Goal: Transaction & Acquisition: Download file/media

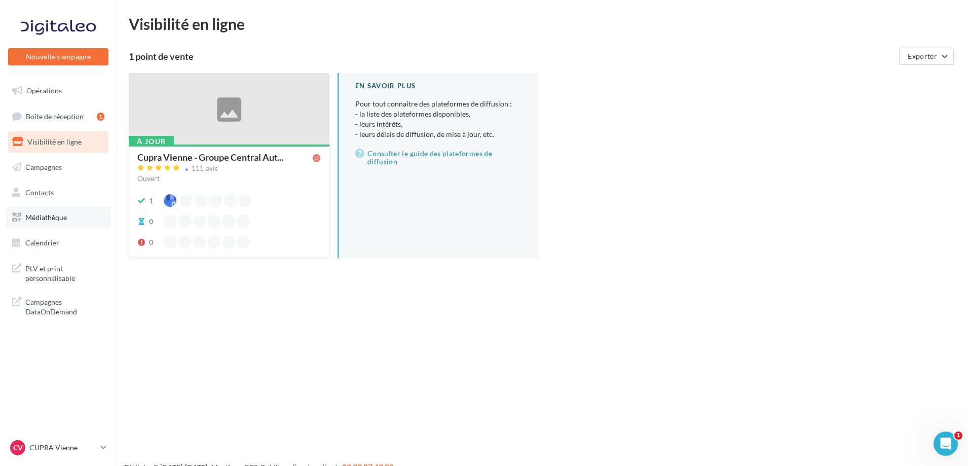
click at [34, 209] on link "Médiathèque" at bounding box center [58, 217] width 104 height 21
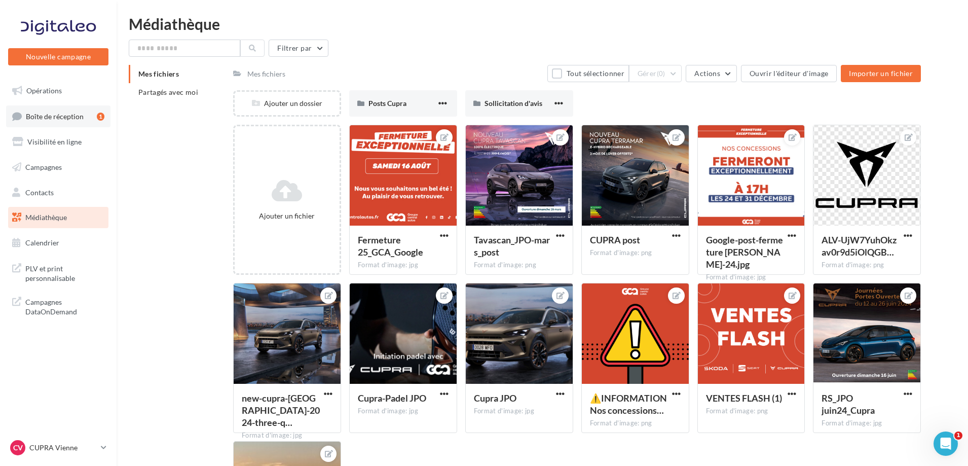
click at [68, 119] on span "Boîte de réception" at bounding box center [55, 116] width 58 height 9
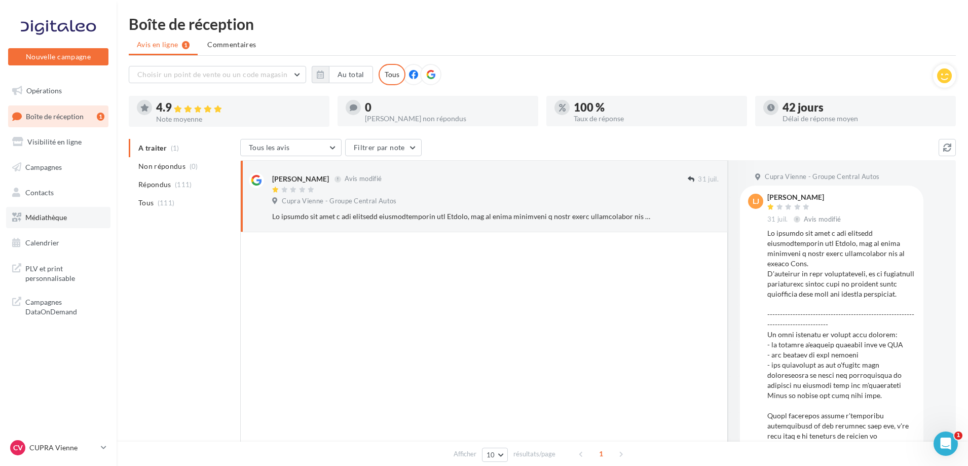
click at [35, 215] on span "Médiathèque" at bounding box center [46, 217] width 42 height 9
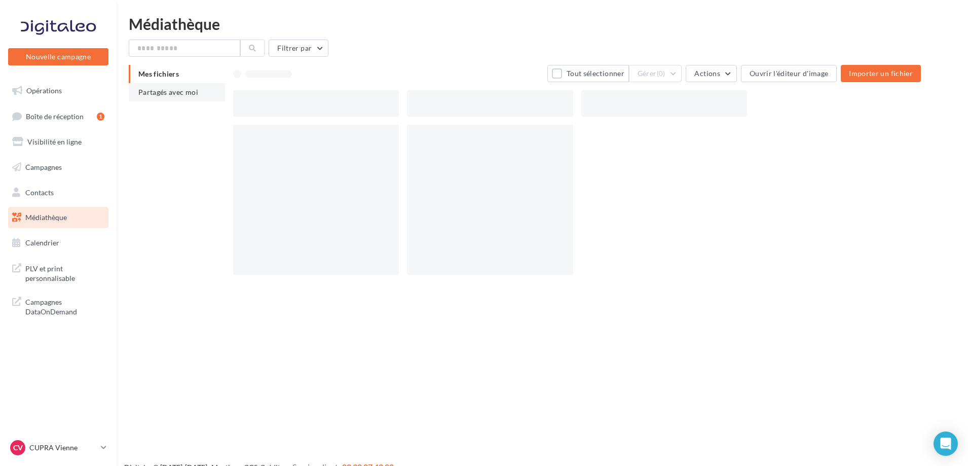
click at [182, 94] on span "Partagés avec moi" at bounding box center [168, 92] width 60 height 9
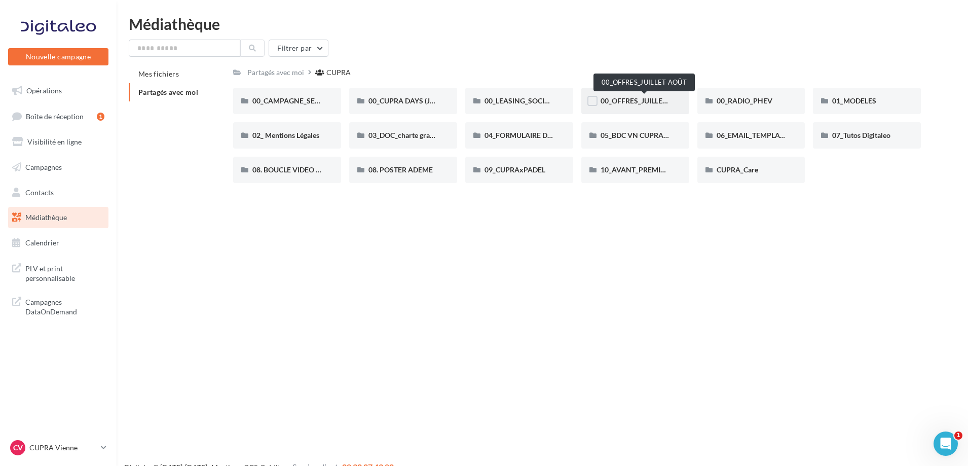
click at [645, 99] on span "00_OFFRES_JUILLET AOÛT" at bounding box center [644, 100] width 87 height 9
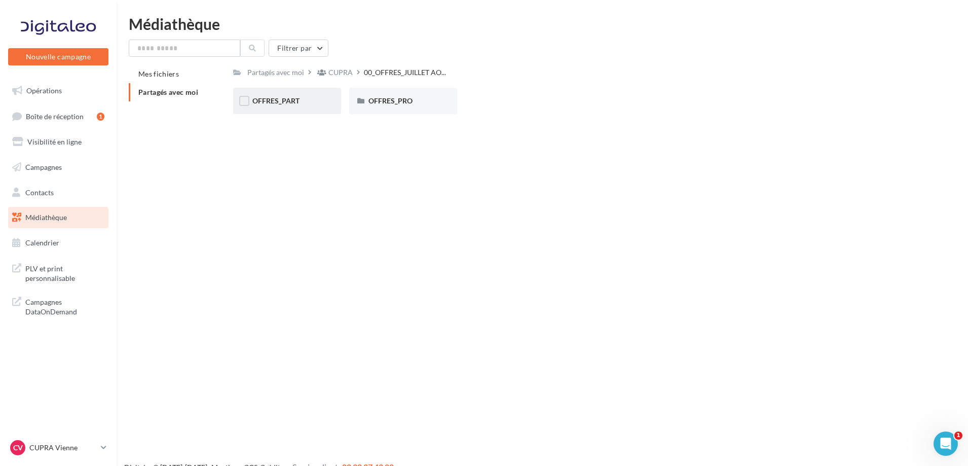
click at [266, 94] on div "OFFRES_PART" at bounding box center [287, 101] width 108 height 26
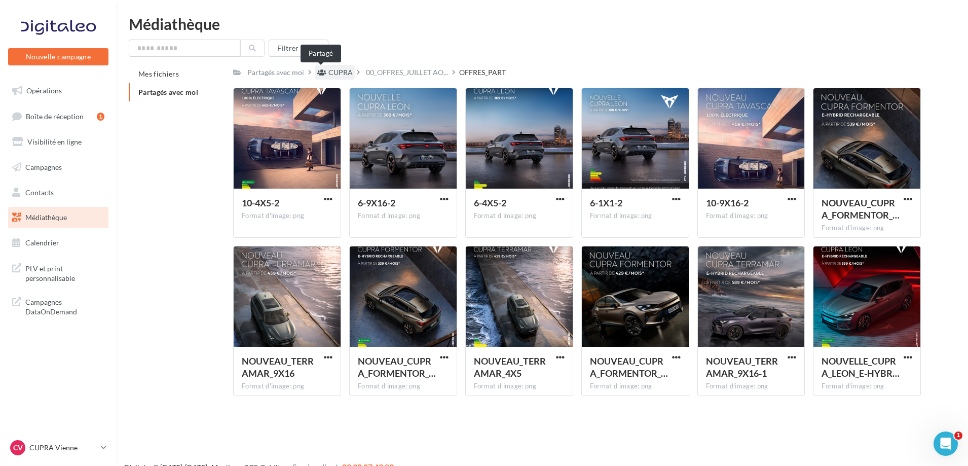
click at [323, 71] on icon at bounding box center [321, 72] width 9 height 7
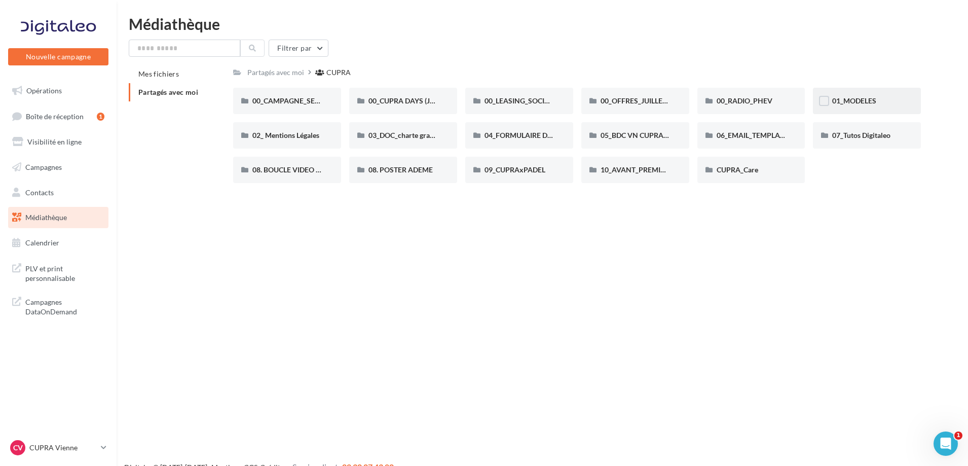
click at [893, 104] on div "01_MODELES" at bounding box center [866, 101] width 69 height 10
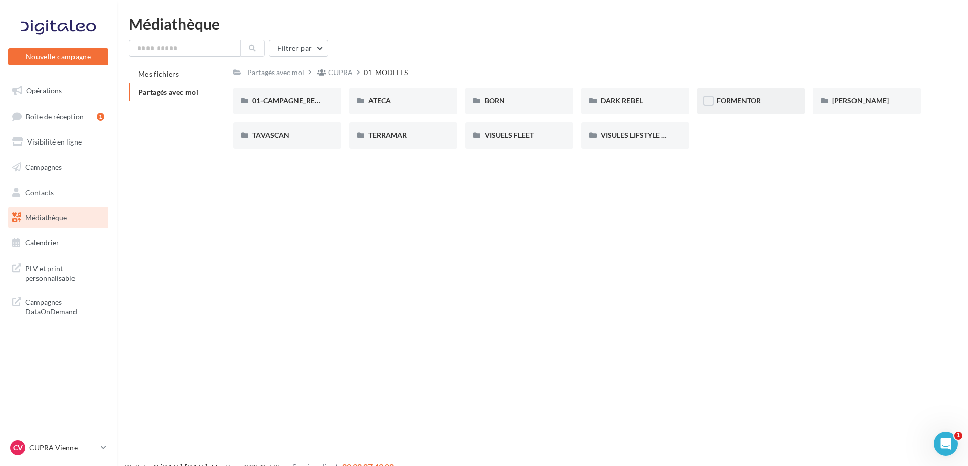
click at [728, 93] on div "FORMENTOR" at bounding box center [752, 101] width 108 height 26
click at [297, 104] on div "01-IMAGES" at bounding box center [286, 101] width 69 height 10
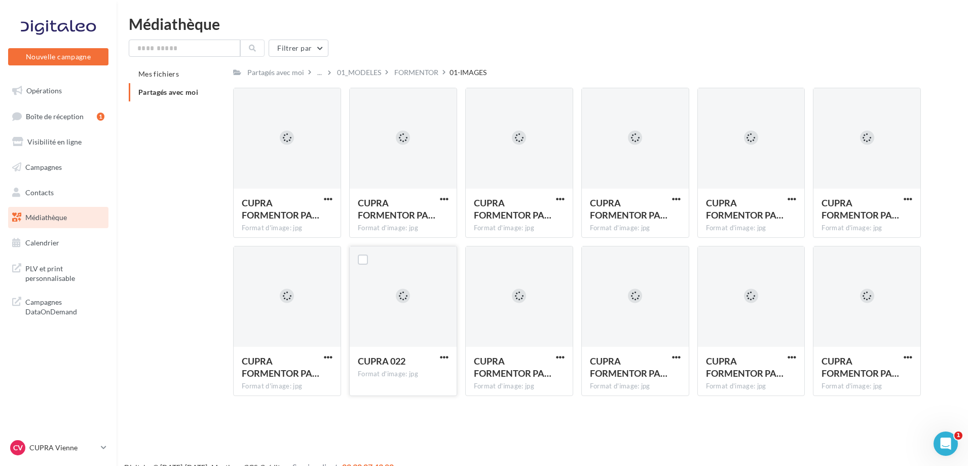
click at [387, 297] on div at bounding box center [403, 296] width 107 height 101
click at [416, 65] on div "FORMENTOR" at bounding box center [416, 72] width 48 height 15
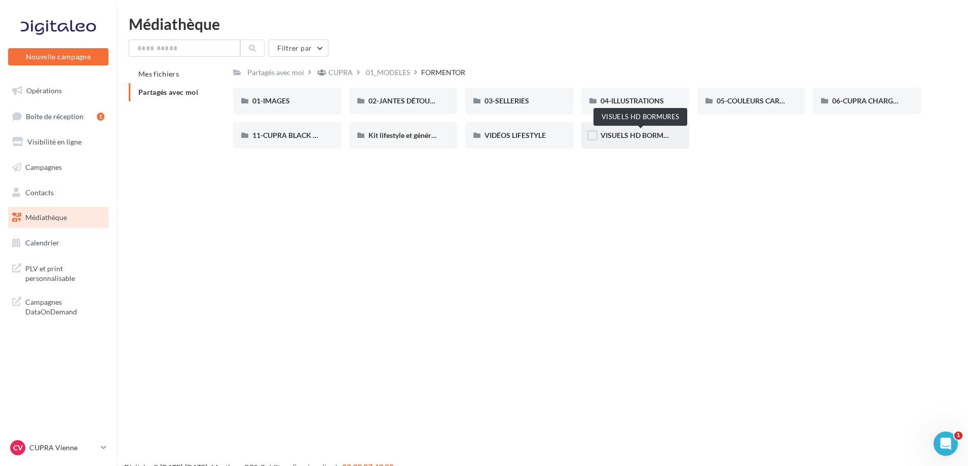
click at [649, 136] on span "VISUELS HD BORMURES" at bounding box center [641, 135] width 81 height 9
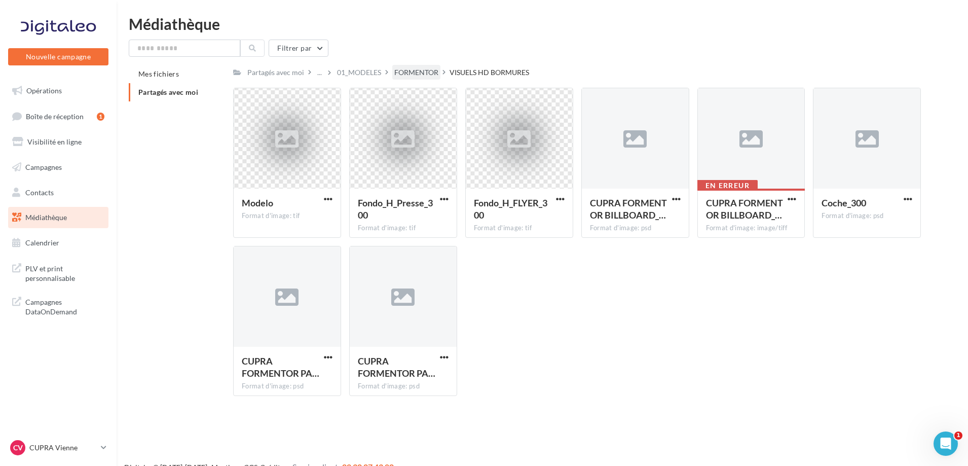
click at [413, 74] on div "FORMENTOR" at bounding box center [416, 72] width 44 height 10
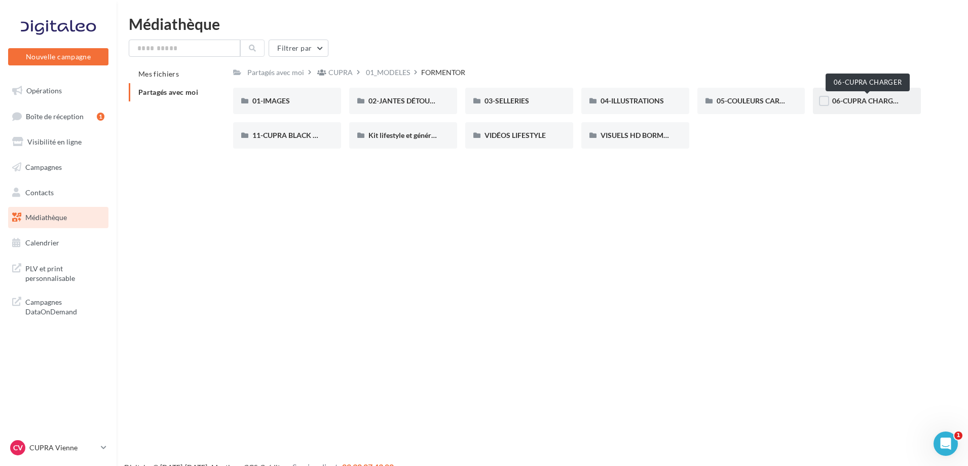
click at [883, 100] on span "06-CUPRA CHARGER" at bounding box center [866, 100] width 69 height 9
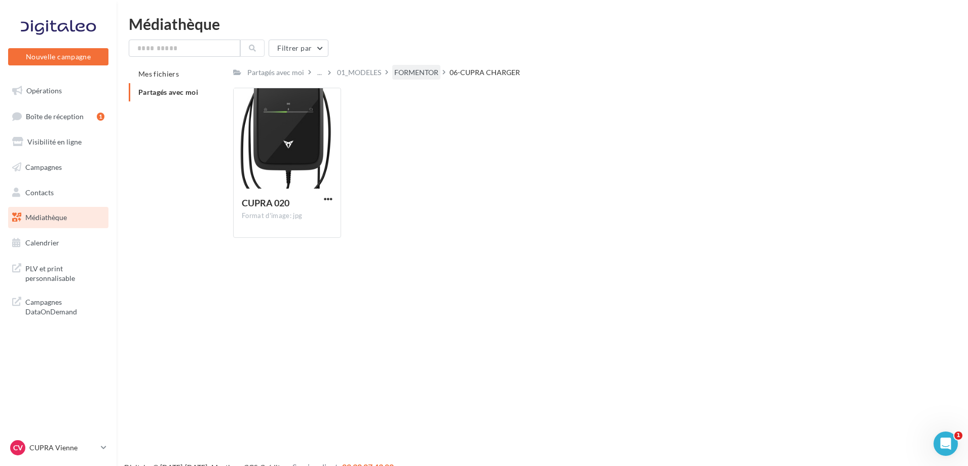
click at [401, 76] on div "FORMENTOR" at bounding box center [416, 72] width 44 height 10
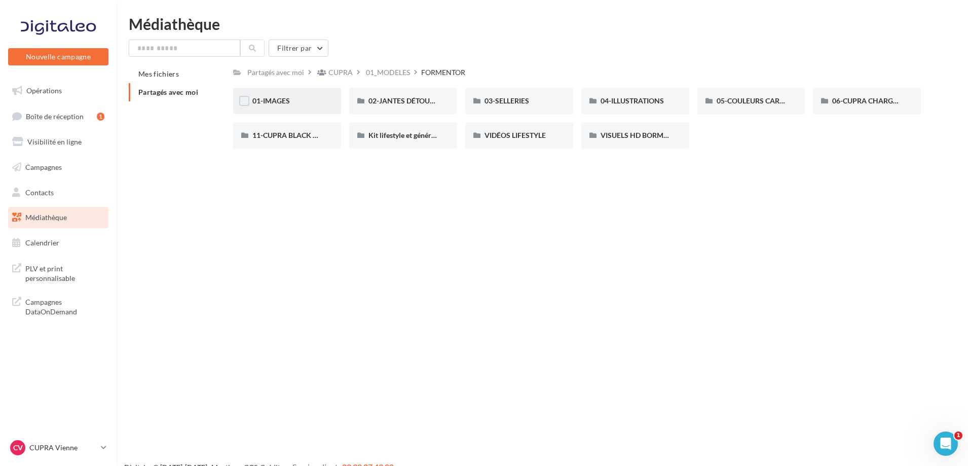
click at [258, 107] on div "01-IMAGES" at bounding box center [287, 101] width 108 height 26
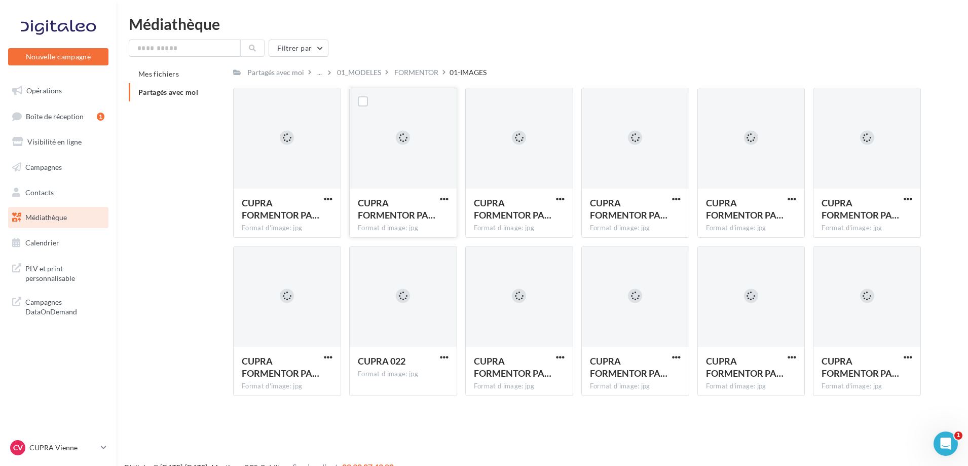
click at [393, 142] on div at bounding box center [403, 138] width 107 height 101
click at [433, 195] on div "CUPRA FORMENTOR PA… Format d'image: jpg" at bounding box center [403, 213] width 107 height 48
click at [441, 195] on span "button" at bounding box center [444, 199] width 9 height 9
click at [441, 214] on button "Télécharger" at bounding box center [399, 219] width 101 height 26
click at [326, 194] on div "CUPRA FORMENTOR PA… Format d'image: jpg" at bounding box center [287, 163] width 108 height 150
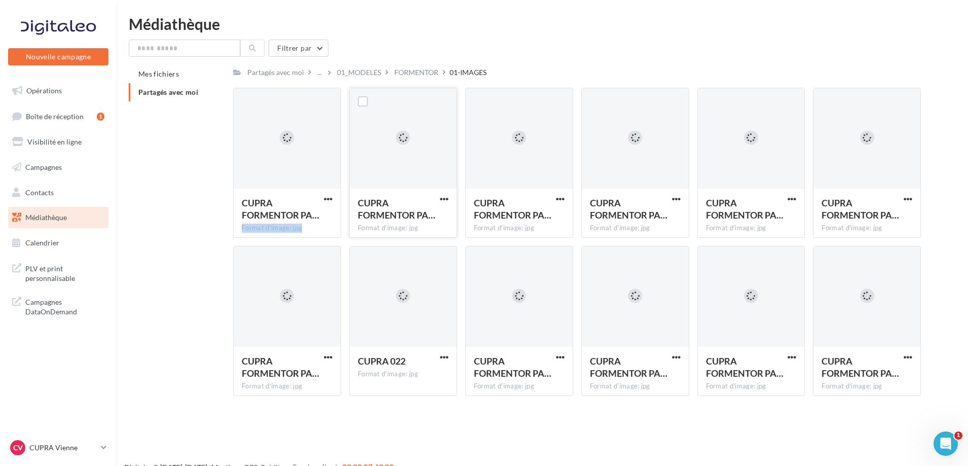
click at [319, 195] on div at bounding box center [319, 195] width 0 height 0
click at [331, 208] on div "CUPRA FORMENTOR PA…" at bounding box center [287, 210] width 91 height 27
click at [245, 103] on label at bounding box center [247, 101] width 10 height 10
click at [364, 102] on label at bounding box center [363, 101] width 10 height 10
click at [325, 201] on span "button" at bounding box center [328, 199] width 9 height 9
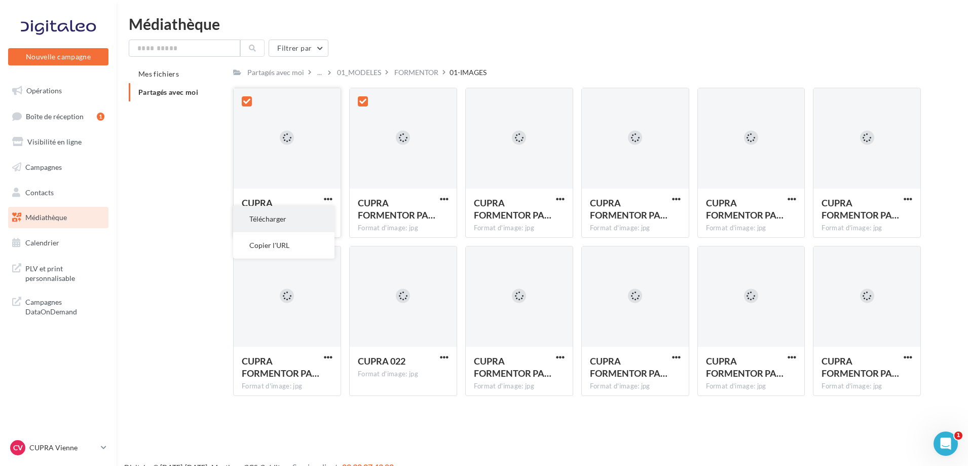
click at [302, 213] on button "Télécharger" at bounding box center [283, 219] width 101 height 26
click at [354, 97] on div at bounding box center [363, 101] width 26 height 26
click at [361, 100] on icon at bounding box center [362, 101] width 7 height 7
click at [243, 102] on icon at bounding box center [246, 101] width 7 height 7
click at [558, 198] on span "button" at bounding box center [560, 199] width 9 height 9
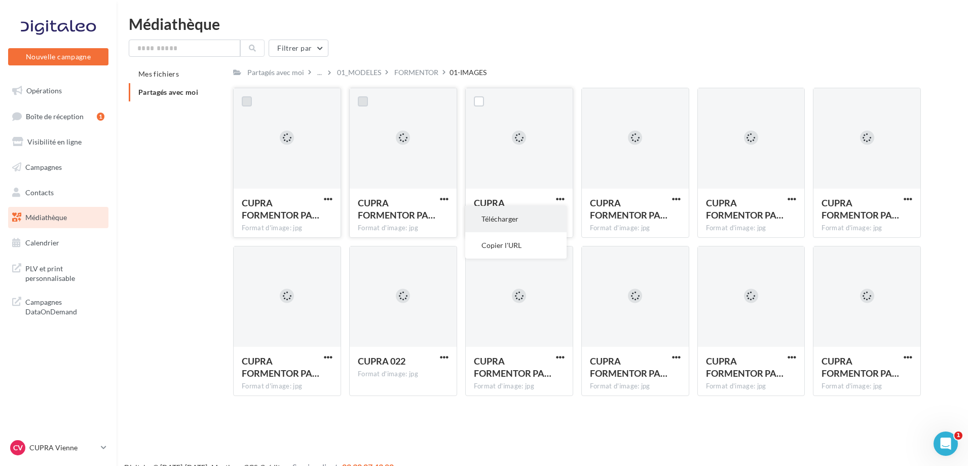
click at [558, 215] on button "Télécharger" at bounding box center [515, 219] width 101 height 26
click at [676, 197] on span "button" at bounding box center [676, 199] width 9 height 9
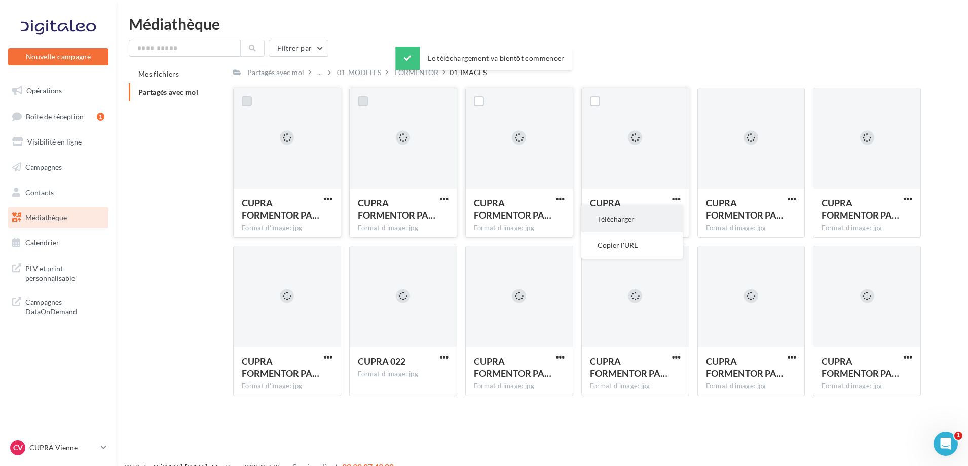
click at [665, 211] on button "Télécharger" at bounding box center [632, 219] width 101 height 26
click at [559, 357] on span "button" at bounding box center [560, 357] width 9 height 9
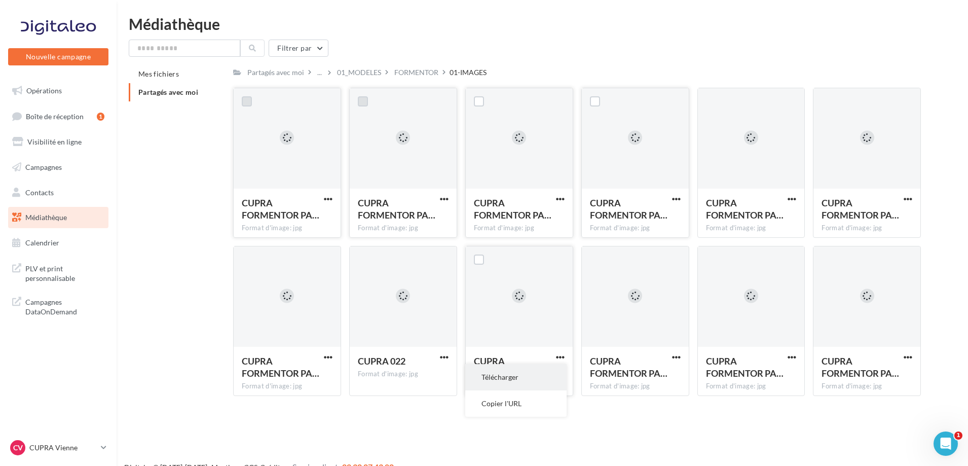
click at [538, 369] on button "Télécharger" at bounding box center [515, 377] width 101 height 26
click at [794, 352] on div at bounding box center [792, 357] width 13 height 10
click at [792, 355] on span "button" at bounding box center [792, 357] width 9 height 9
click at [760, 372] on button "Télécharger" at bounding box center [747, 377] width 101 height 26
click at [907, 354] on span "button" at bounding box center [908, 357] width 9 height 9
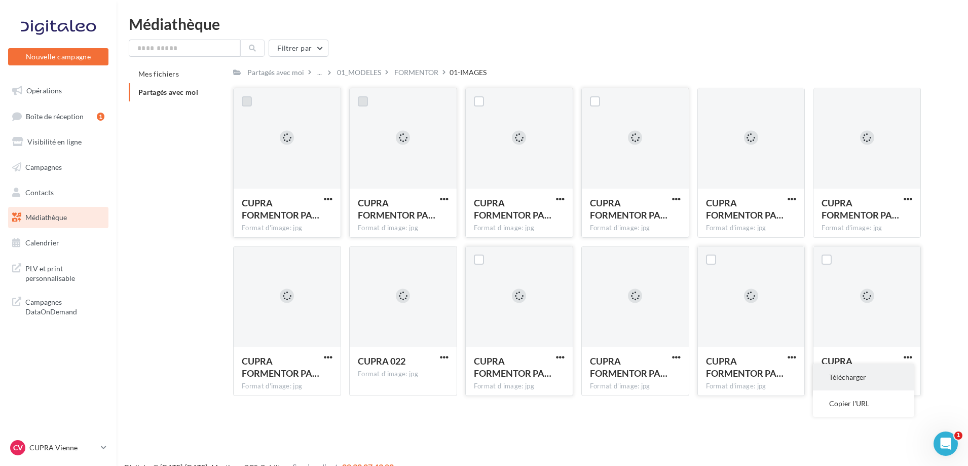
click at [874, 373] on button "Télécharger" at bounding box center [863, 377] width 101 height 26
click at [404, 72] on div "FORMENTOR" at bounding box center [416, 72] width 44 height 10
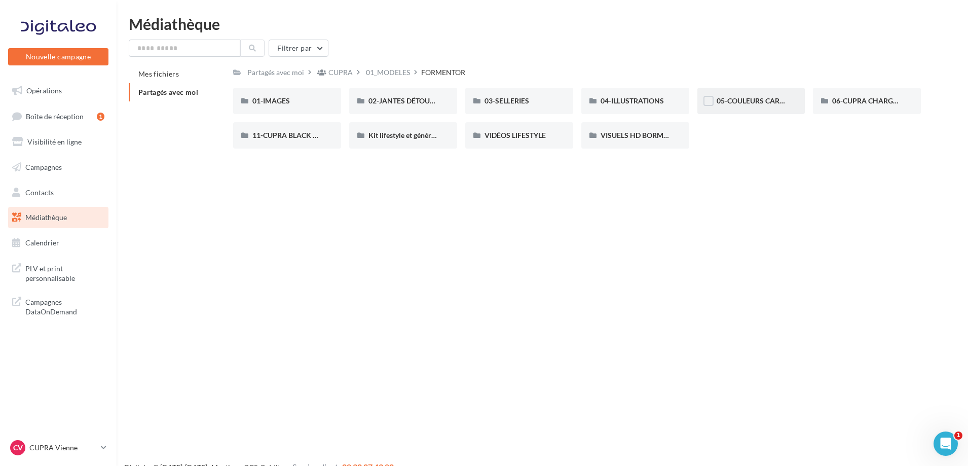
click at [725, 94] on div "05-COULEURS CARROSSERIES" at bounding box center [752, 101] width 108 height 26
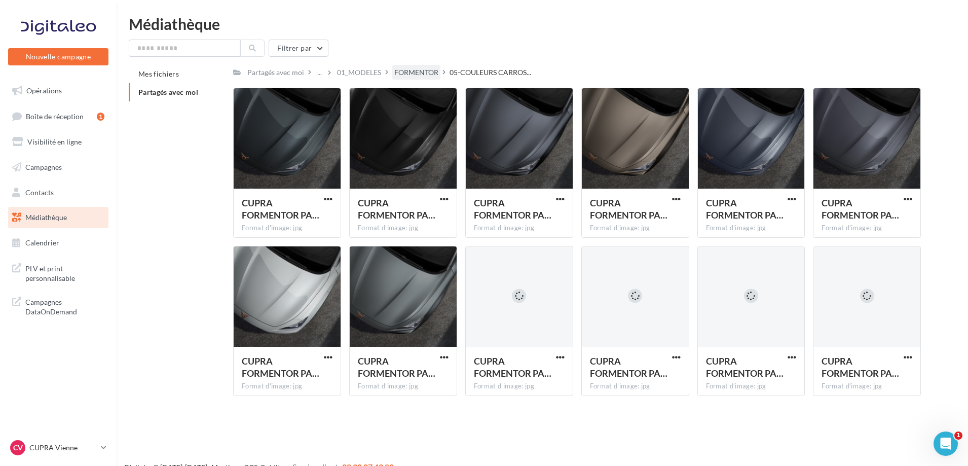
click at [400, 71] on div "FORMENTOR" at bounding box center [416, 72] width 44 height 10
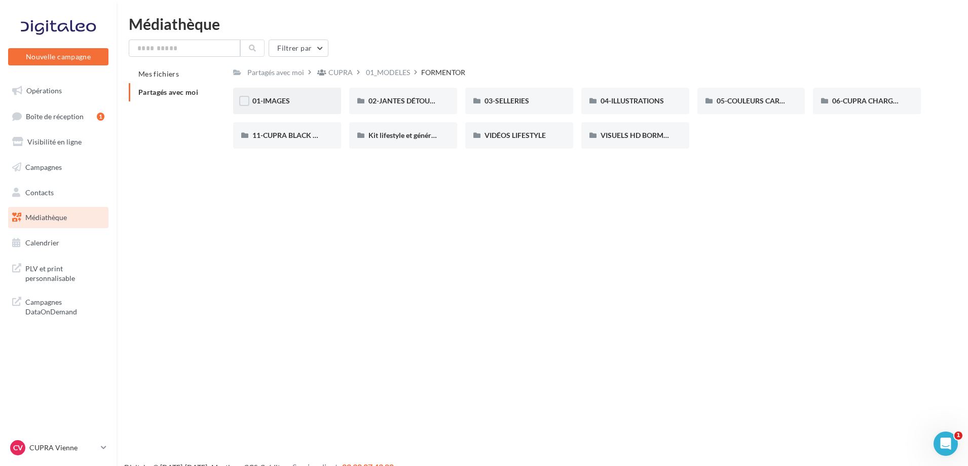
click at [297, 96] on div "01-IMAGES" at bounding box center [286, 101] width 69 height 10
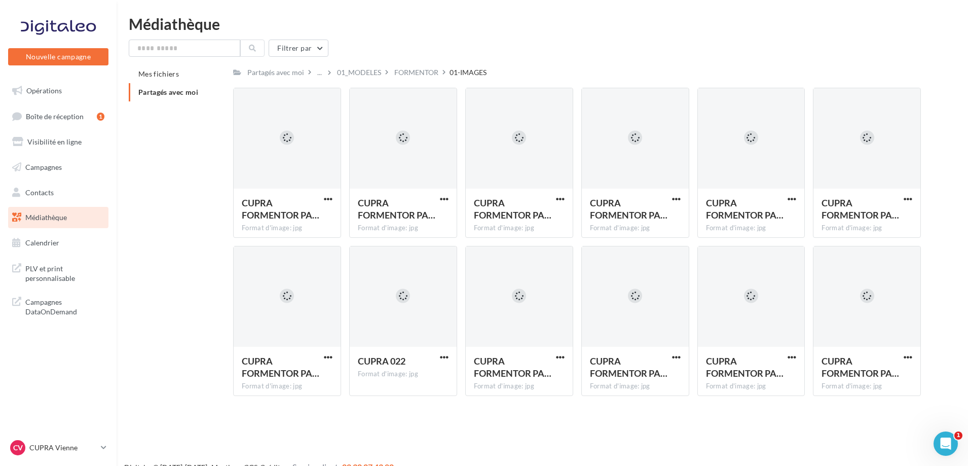
click at [344, 76] on div "01_MODELES" at bounding box center [359, 72] width 44 height 10
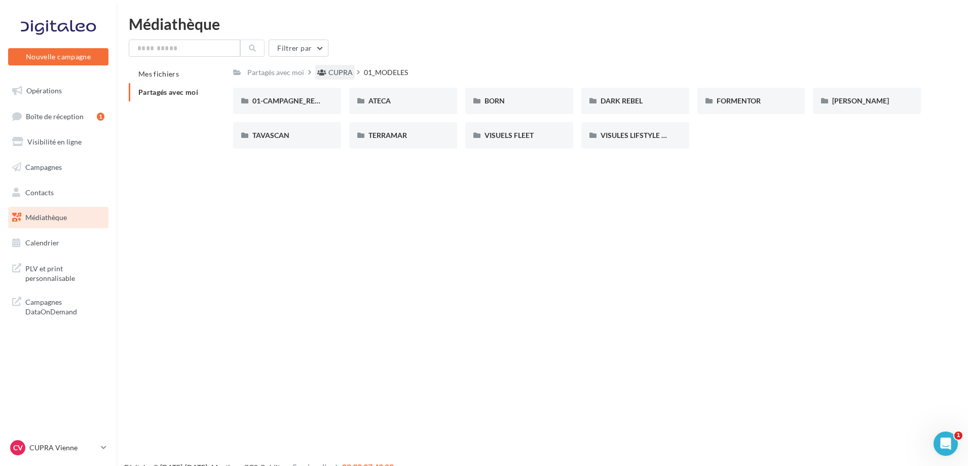
click at [341, 70] on div "CUPRA" at bounding box center [341, 72] width 24 height 10
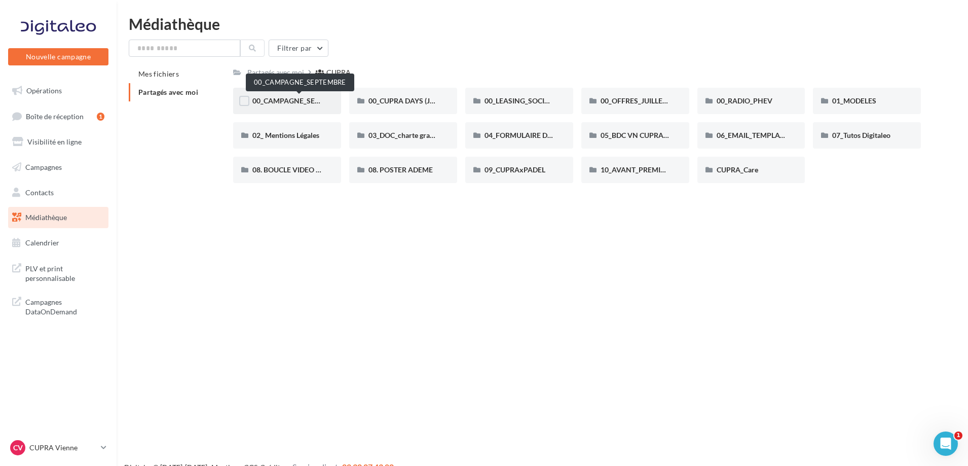
click at [293, 103] on span "00_CAMPAGNE_SEPTEMBRE" at bounding box center [299, 100] width 95 height 9
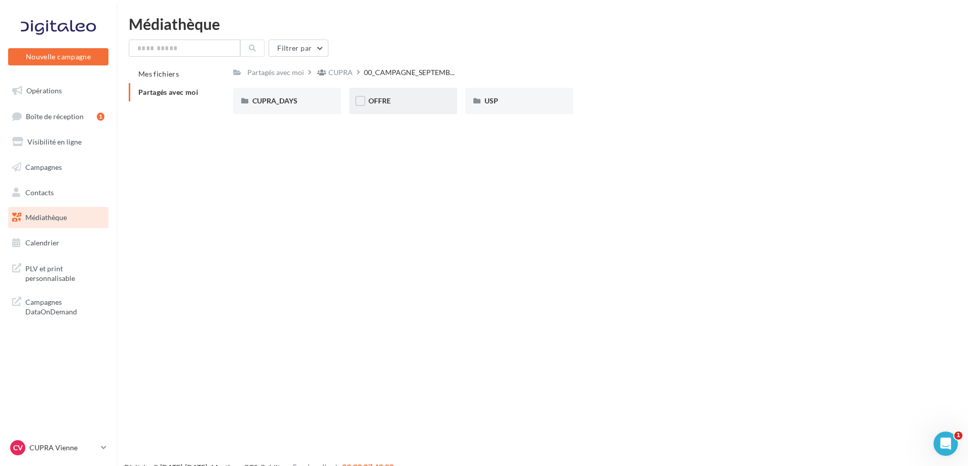
click at [394, 98] on div "OFFRE" at bounding box center [403, 101] width 69 height 10
